Goal: Learn about a topic: Learn about a topic

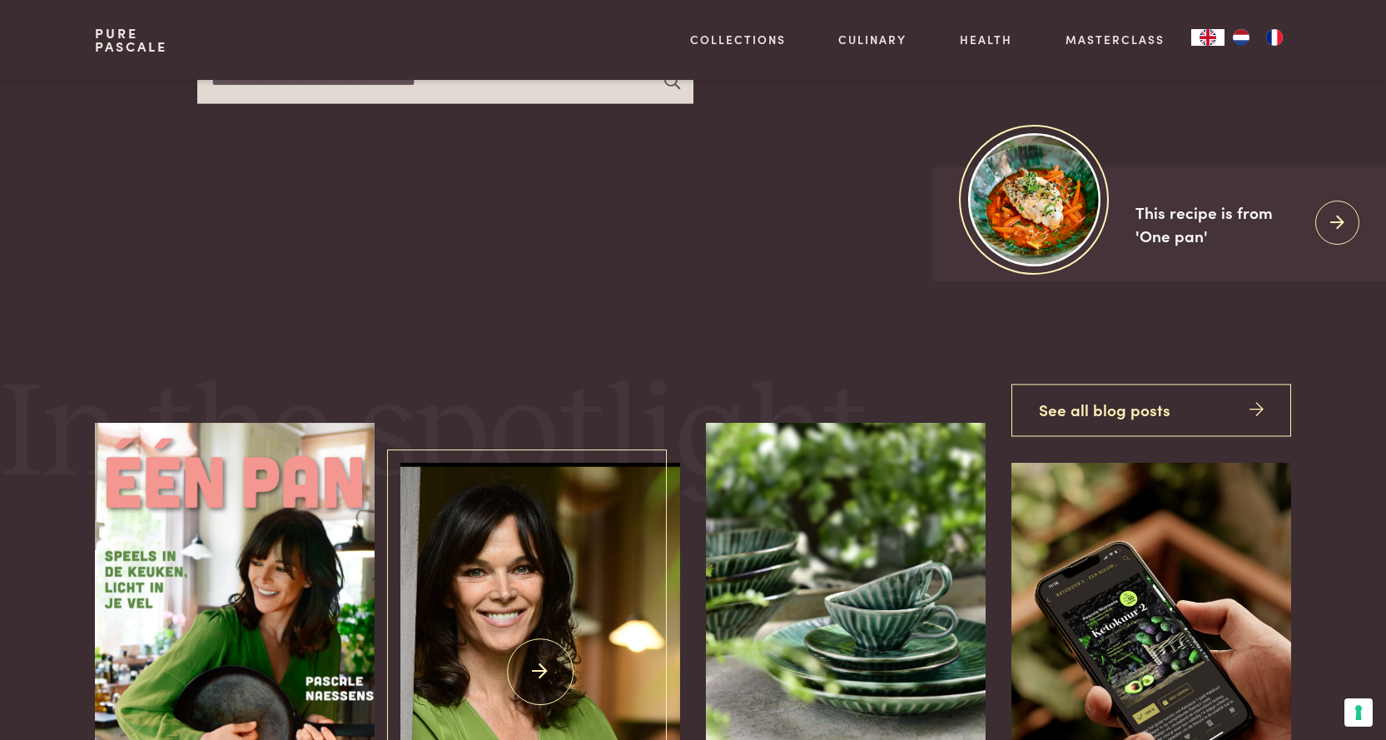
scroll to position [438, 0]
click at [604, 574] on img at bounding box center [539, 672] width 279 height 419
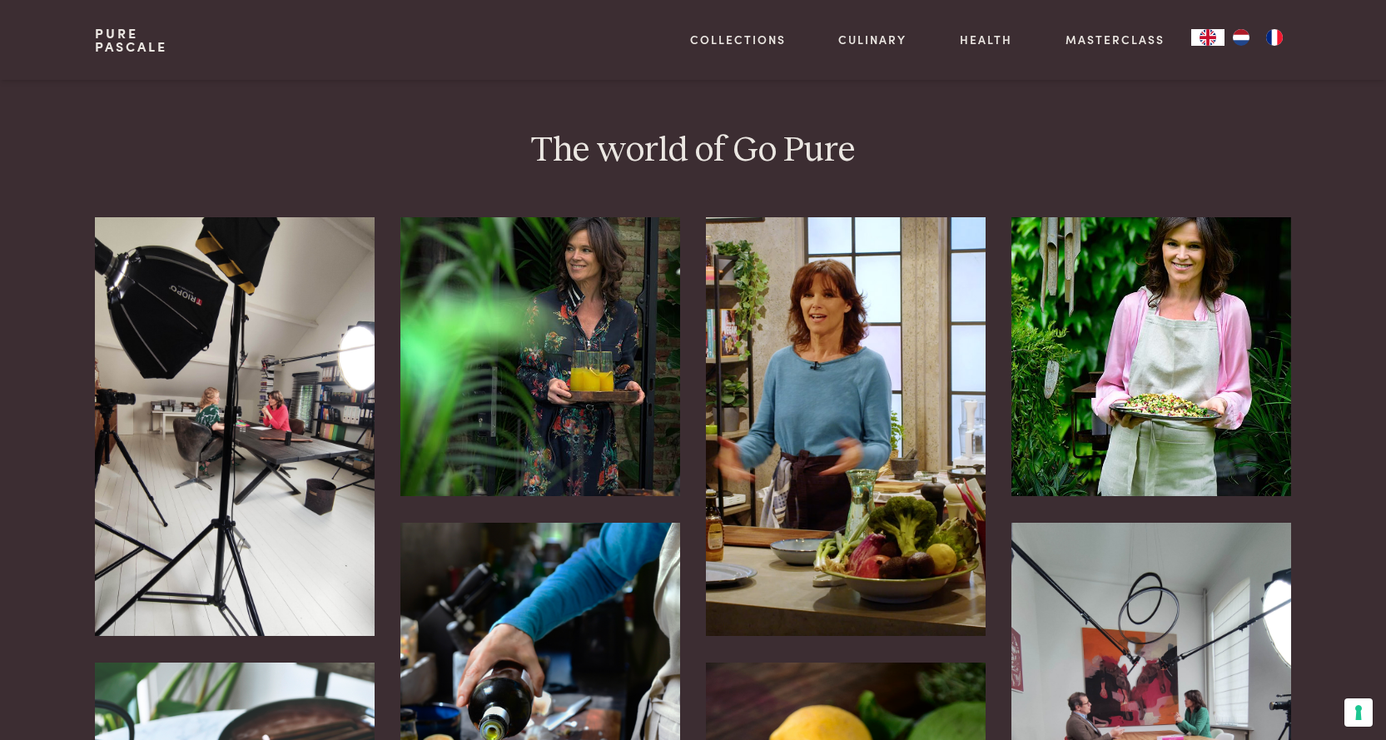
scroll to position [463, 0]
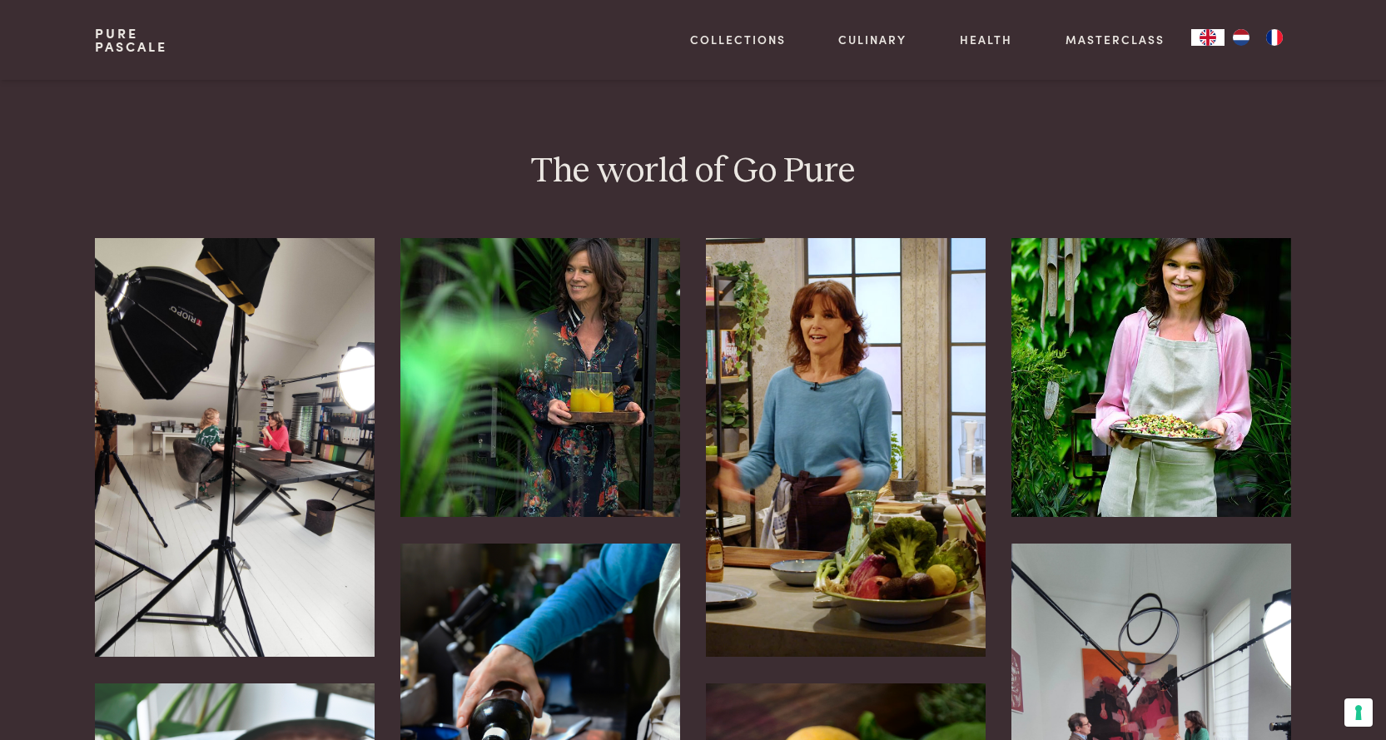
click at [579, 336] on img at bounding box center [539, 377] width 279 height 279
click at [883, 348] on img at bounding box center [845, 447] width 279 height 419
click at [1143, 295] on img at bounding box center [1151, 377] width 279 height 279
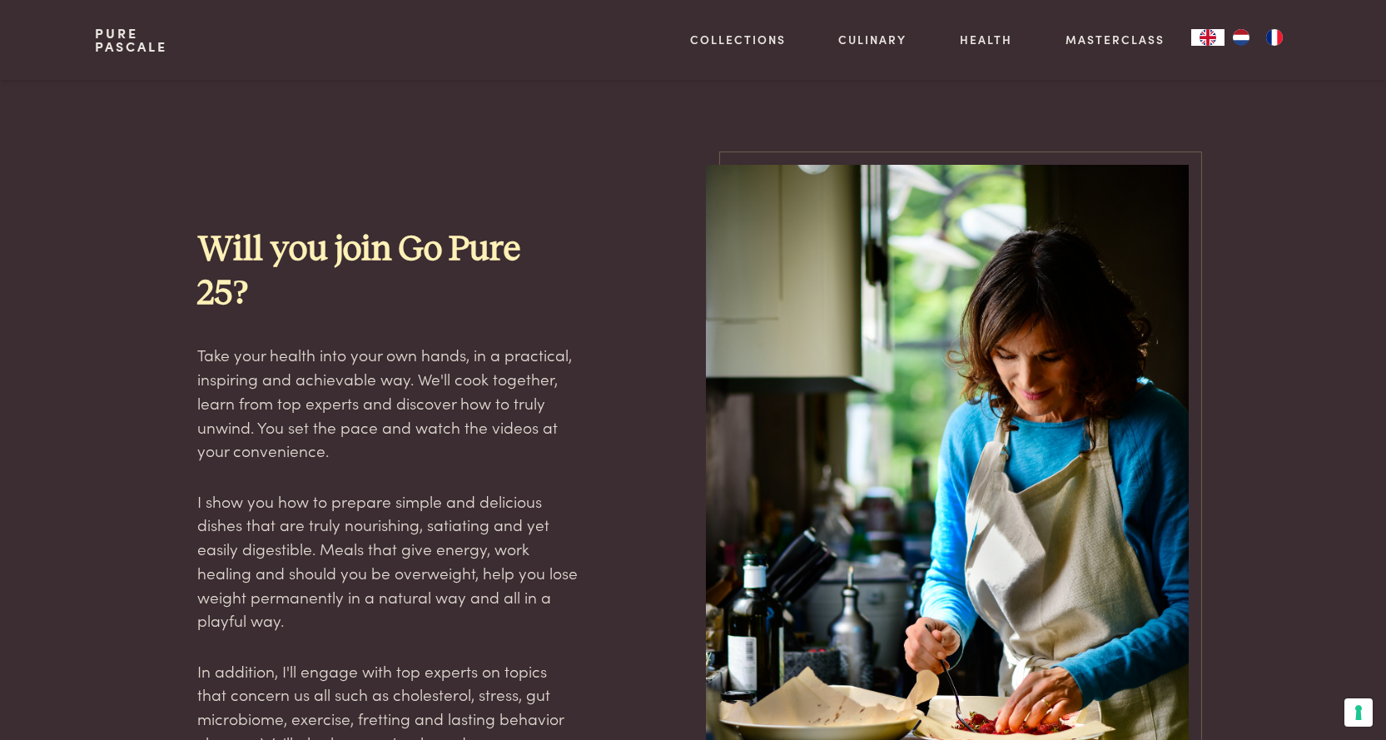
scroll to position [1480, 0]
